Goal: Check status

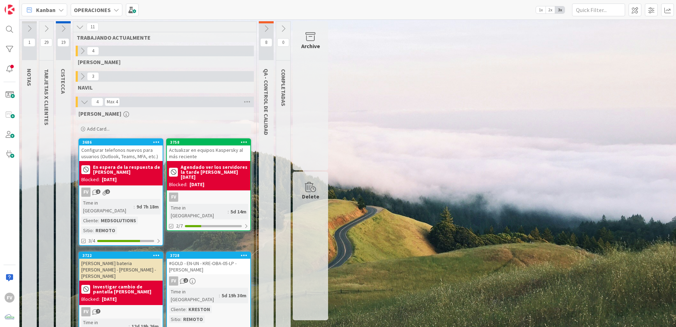
click at [46, 26] on icon at bounding box center [46, 29] width 8 height 8
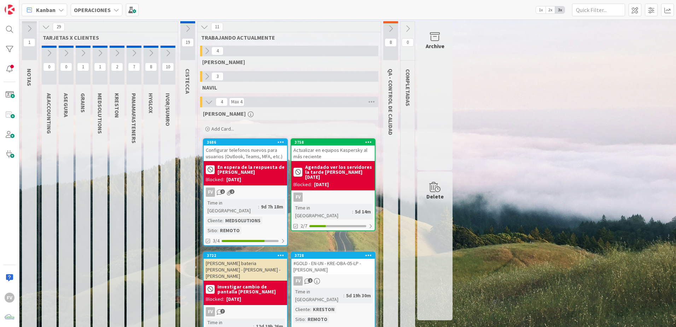
click at [119, 55] on icon at bounding box center [117, 53] width 8 height 8
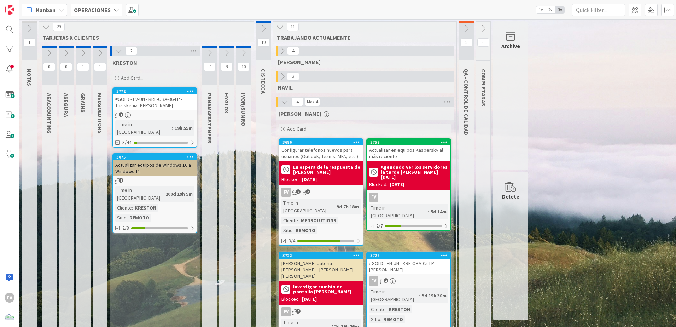
click at [149, 102] on div "#GOLD - EV-UN - KRE-OBA-36-LP - Thaiskenia [PERSON_NAME]" at bounding box center [154, 102] width 83 height 16
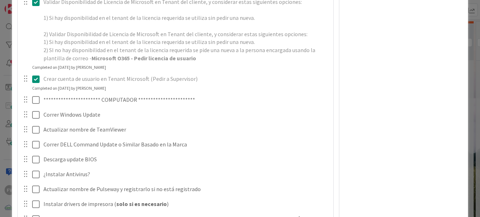
scroll to position [318, 0]
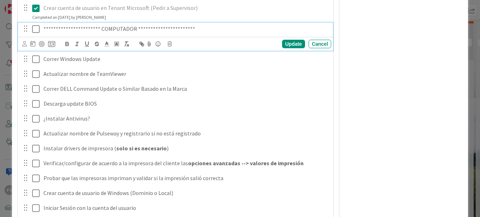
click at [39, 32] on icon at bounding box center [35, 29] width 7 height 8
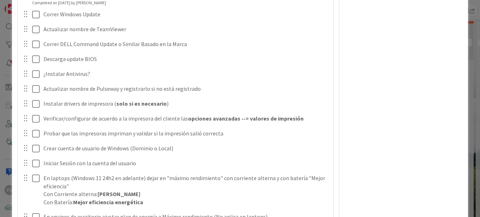
scroll to position [0, 0]
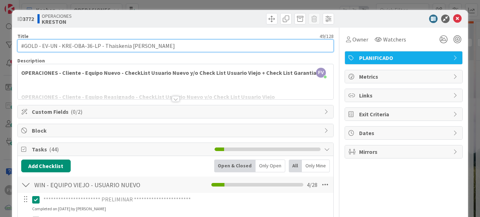
drag, startPoint x: 183, startPoint y: 47, endPoint x: 101, endPoint y: 41, distance: 81.9
click at [101, 41] on input "#GOLD - EV-UN - KRE-OBA-36-LP - Thaiskenia [PERSON_NAME]" at bounding box center [175, 45] width 317 height 13
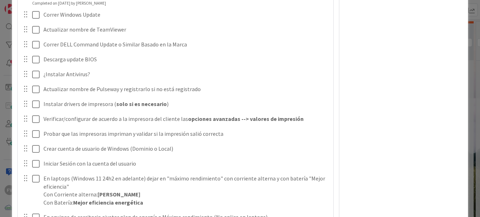
scroll to position [354, 0]
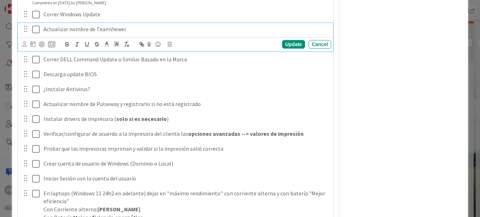
click at [37, 30] on icon at bounding box center [35, 29] width 7 height 8
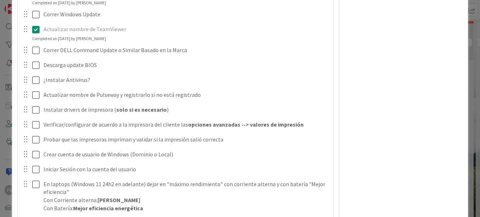
scroll to position [389, 0]
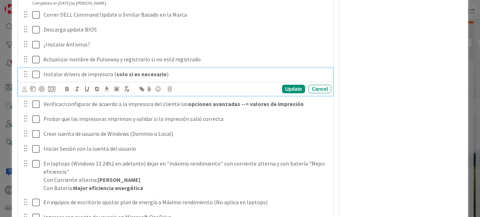
click at [39, 75] on icon at bounding box center [35, 74] width 7 height 8
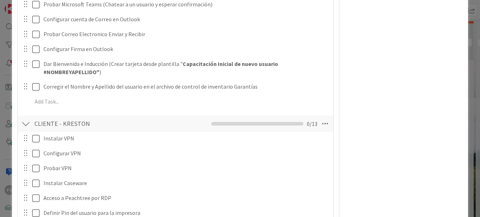
scroll to position [601, 0]
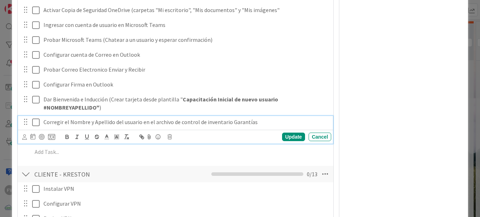
click at [35, 122] on icon at bounding box center [35, 122] width 7 height 8
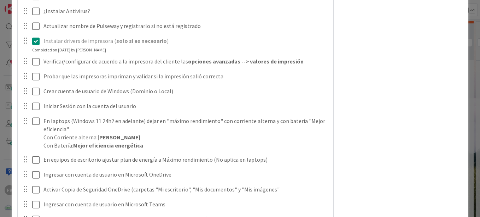
scroll to position [458, 0]
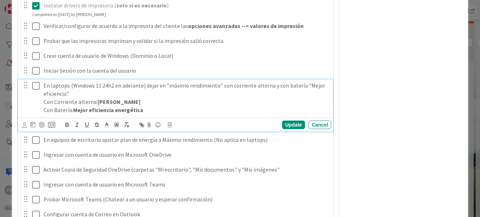
click at [40, 86] on button at bounding box center [36, 85] width 8 height 11
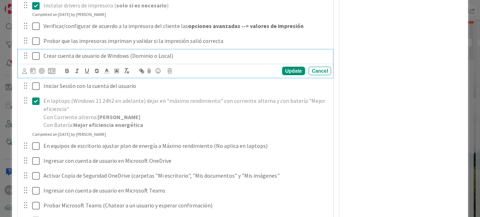
click at [35, 54] on icon at bounding box center [35, 56] width 7 height 8
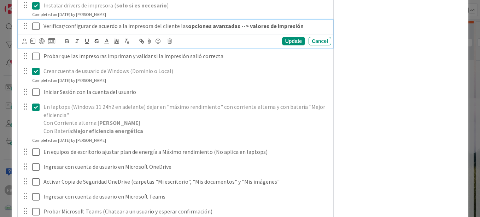
scroll to position [422, 0]
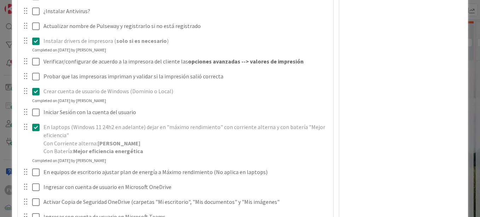
drag, startPoint x: 35, startPoint y: 54, endPoint x: 394, endPoint y: 58, distance: 358.4
click at [394, 58] on div "Owner Watchers PLANIFICADO Metrics Links Exit Criteria Dates Mirrors" at bounding box center [404, 210] width 118 height 1210
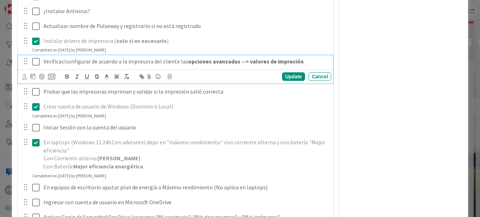
click at [39, 59] on button at bounding box center [36, 61] width 8 height 11
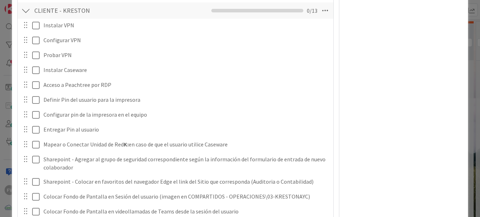
scroll to position [776, 0]
